Goal: Find specific page/section: Find specific page/section

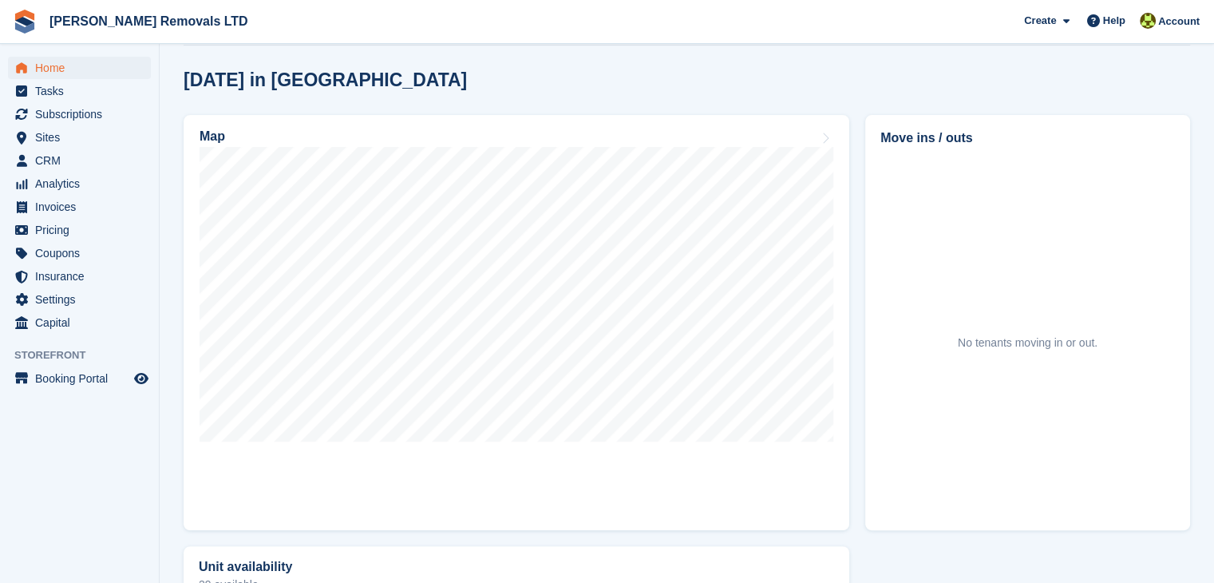
scroll to position [415, 0]
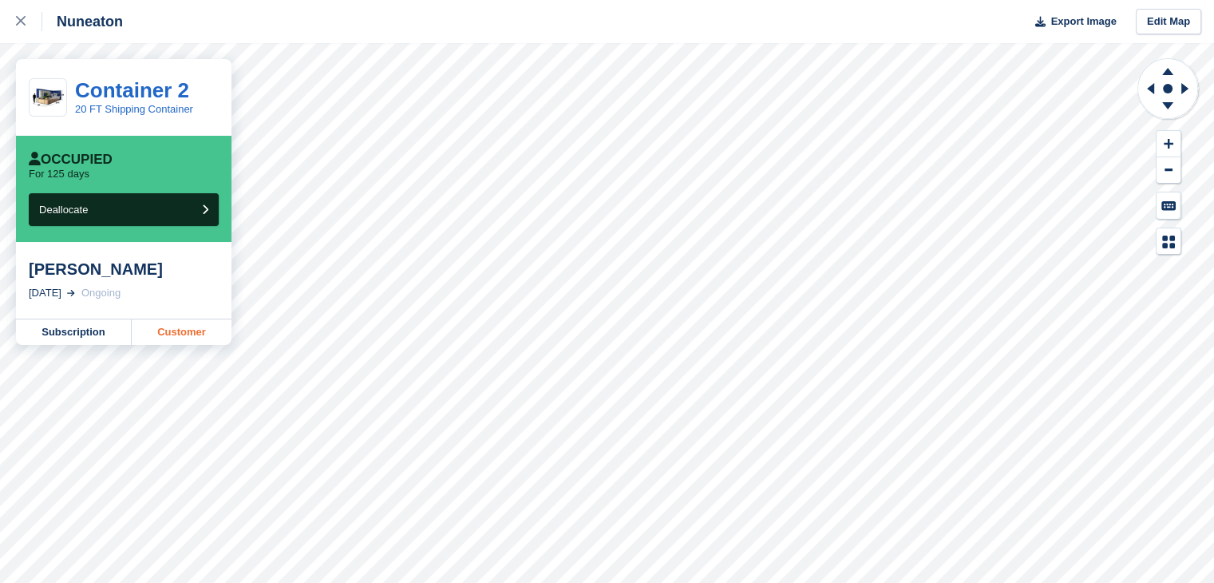
click at [168, 331] on link "Customer" at bounding box center [182, 332] width 100 height 26
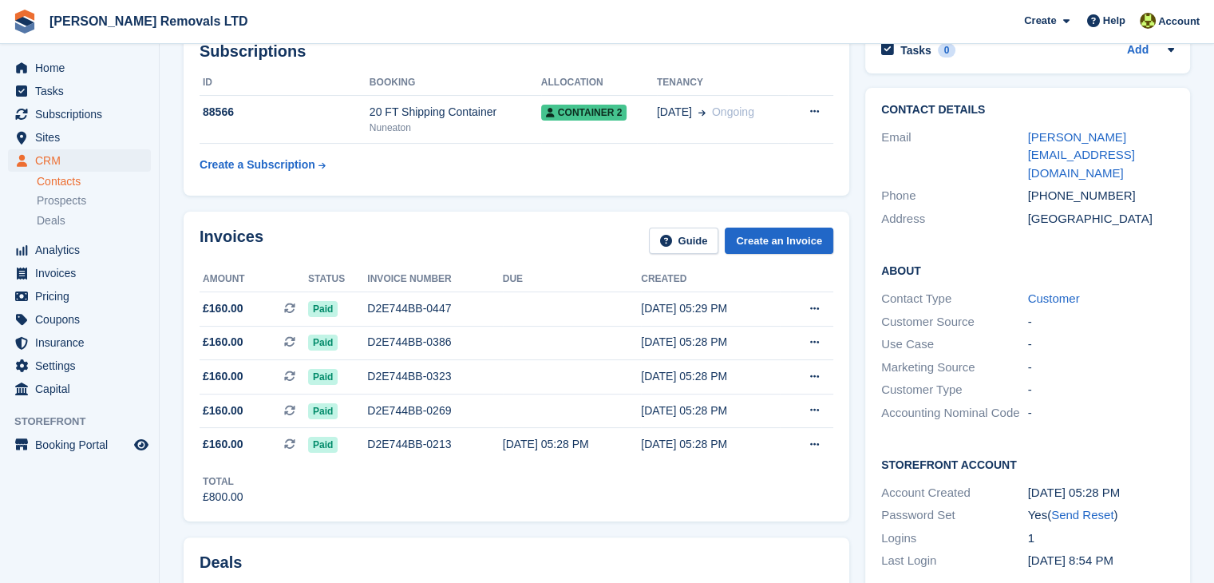
scroll to position [255, 0]
